Goal: Task Accomplishment & Management: Complete application form

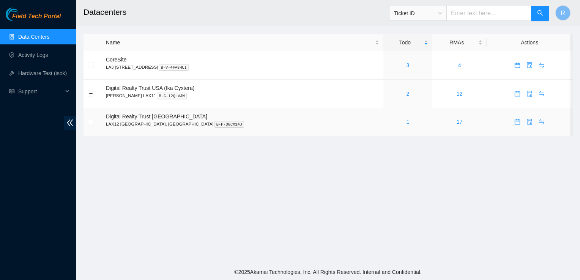
click at [406, 124] on link "1" at bounding box center [407, 122] width 3 height 6
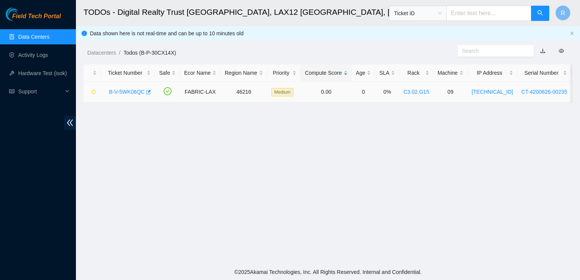
click at [124, 91] on link "B-V-5WK06QC" at bounding box center [127, 92] width 36 height 6
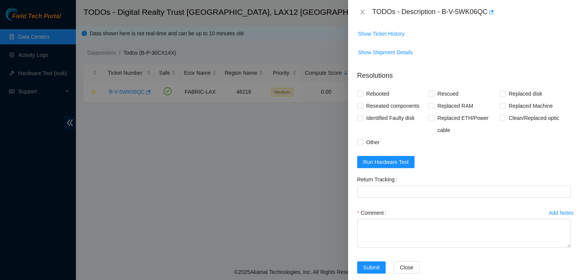
scroll to position [368, 0]
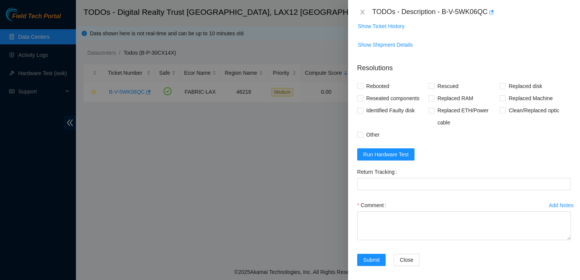
click at [394, 168] on form "Resolutions Rebooted Rescued Replaced disk Reseated components Replaced RAM Rep…" at bounding box center [464, 166] width 214 height 218
click at [398, 159] on span "Run Hardware Test" at bounding box center [386, 154] width 46 height 8
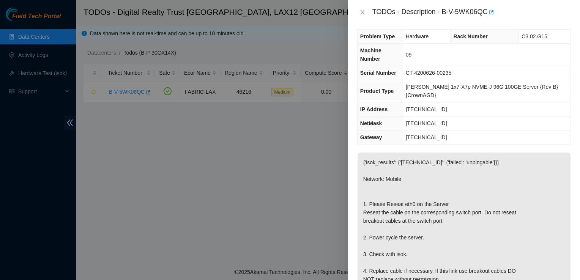
scroll to position [0, 0]
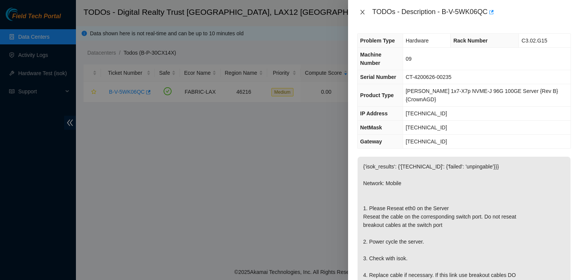
click at [362, 14] on icon "close" at bounding box center [362, 12] width 6 height 6
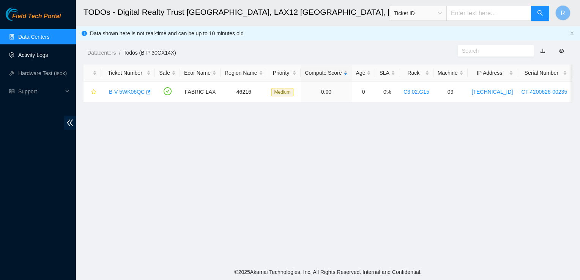
click at [38, 54] on link "Activity Logs" at bounding box center [33, 55] width 30 height 6
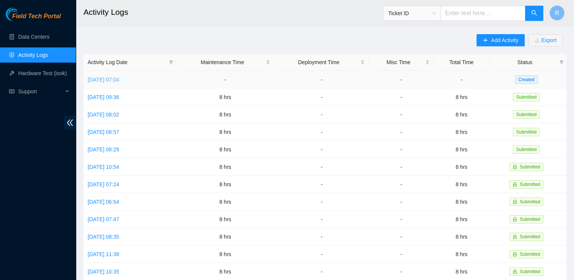
click at [111, 80] on link "[DATE] 07:04" at bounding box center [103, 80] width 31 height 6
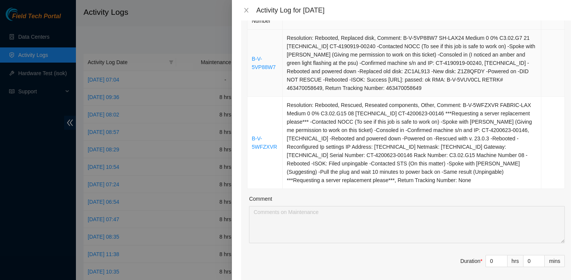
scroll to position [211, 0]
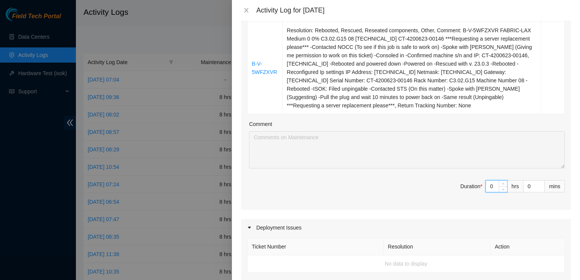
drag, startPoint x: 490, startPoint y: 184, endPoint x: 478, endPoint y: 192, distance: 14.7
click at [478, 192] on span "Duration * 0 hrs 0 mins" at bounding box center [405, 190] width 317 height 21
type input "8"
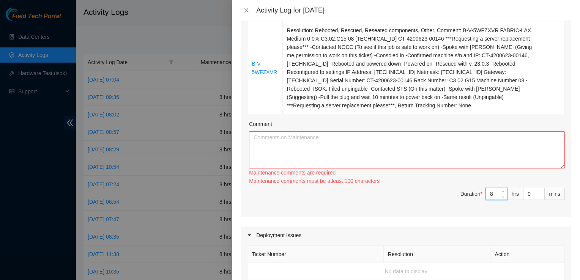
type input "8"
click at [385, 140] on textarea "Comment" at bounding box center [407, 149] width 316 height 37
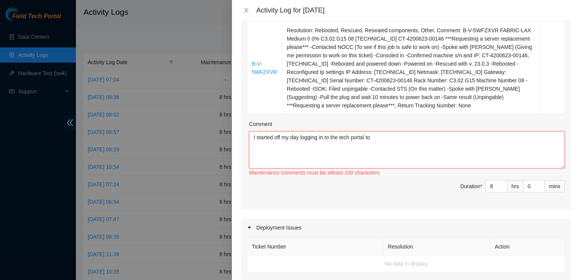
click at [326, 138] on textarea "I started off my day logging in to the tech portal to" at bounding box center [407, 149] width 316 height 37
click at [391, 143] on textarea "I started off my day logging in to the tech portal to" at bounding box center [407, 149] width 316 height 37
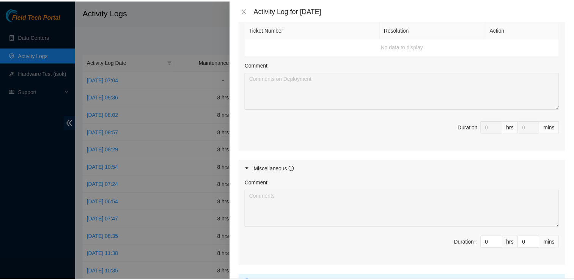
scroll to position [495, 0]
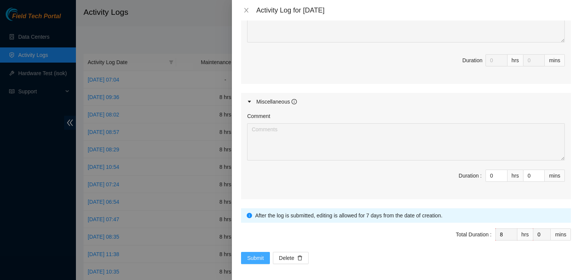
type textarea "I started off my day logging in to the tech portal to find out how many tickets…"
click at [255, 256] on span "Submit" at bounding box center [255, 258] width 17 height 8
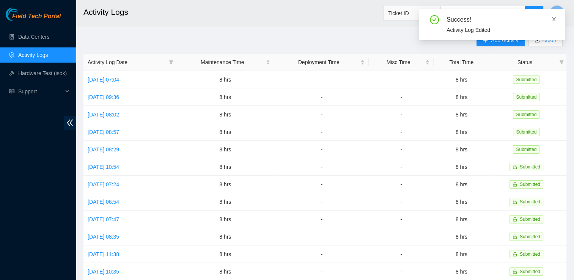
click at [553, 19] on icon "close" at bounding box center [554, 19] width 4 height 4
